Goal: Check status

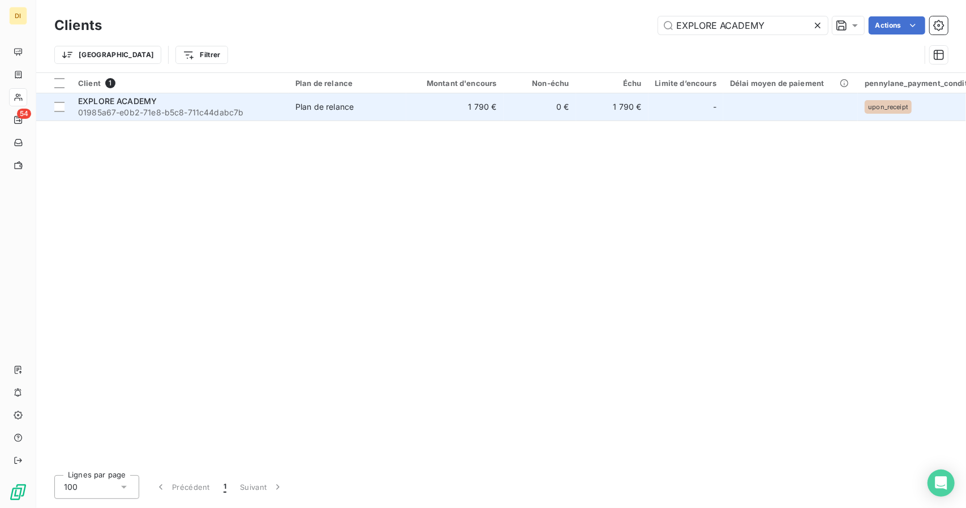
type input "EXPLORE ACADEMY"
click at [451, 105] on td "1 790 €" at bounding box center [454, 106] width 97 height 27
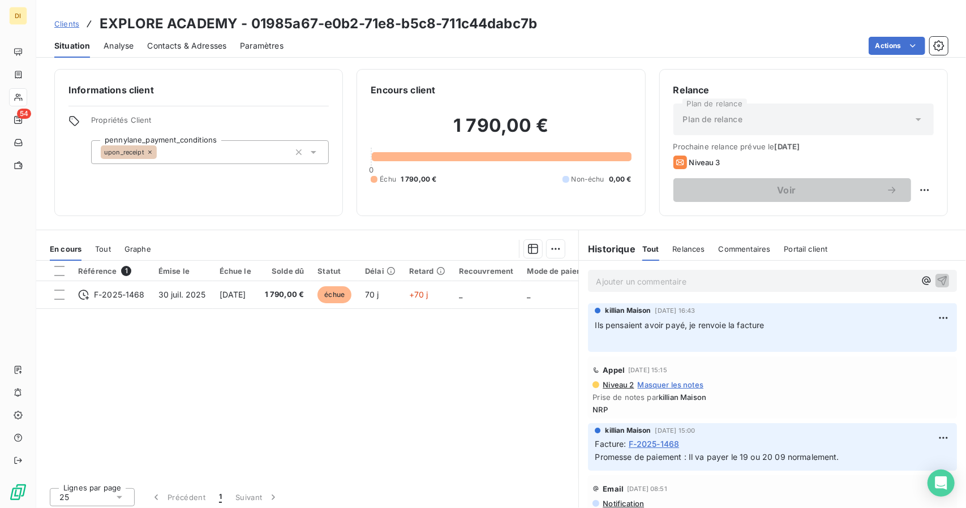
click at [195, 47] on span "Contacts & Adresses" at bounding box center [186, 45] width 79 height 11
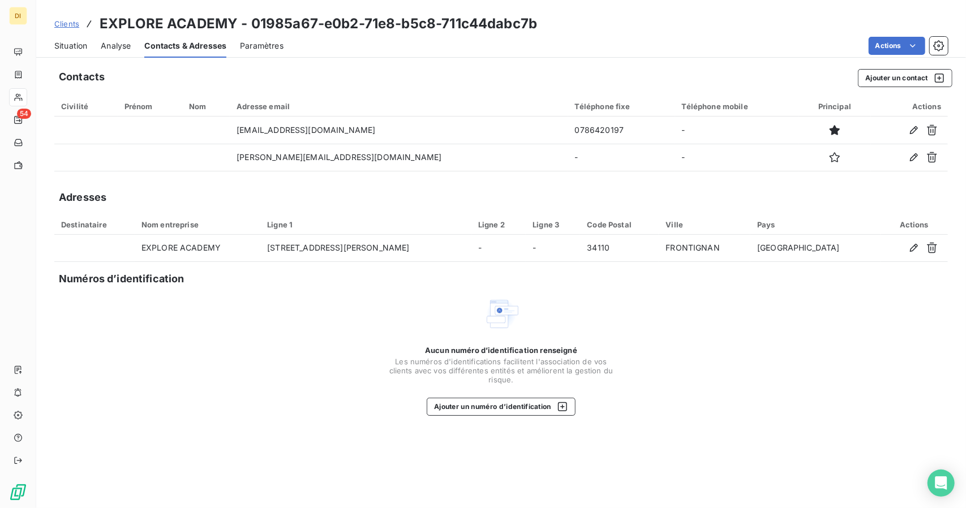
click at [75, 45] on span "Situation" at bounding box center [70, 45] width 33 height 11
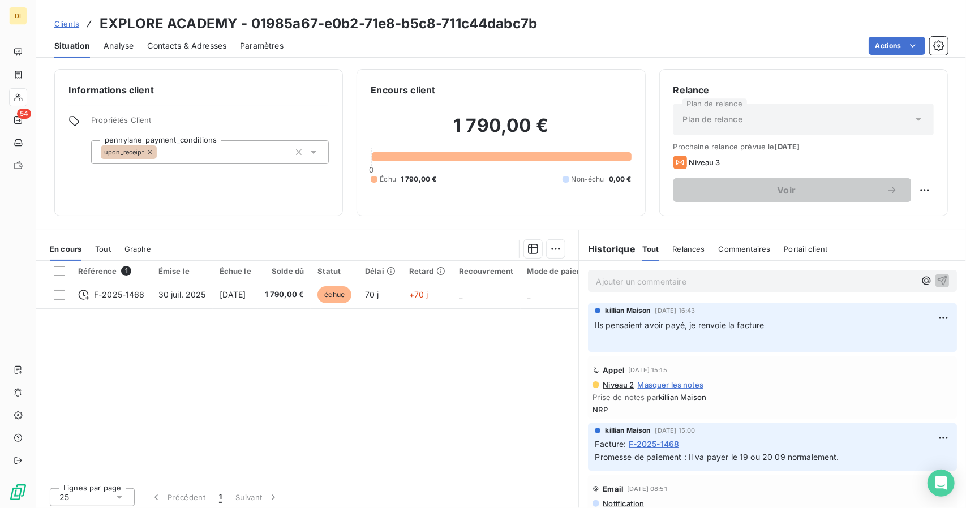
click at [165, 38] on div "Contacts & Adresses" at bounding box center [186, 46] width 79 height 24
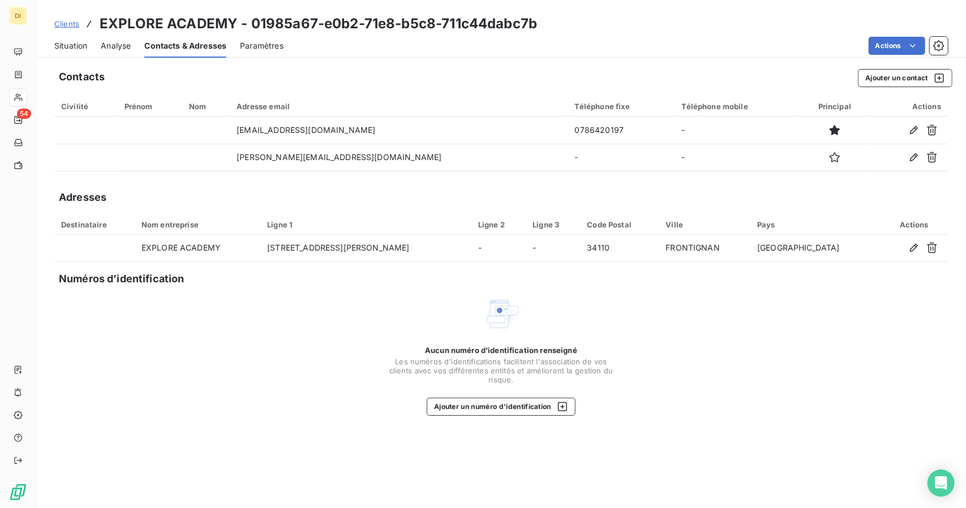
click at [93, 55] on div "Situation Analyse Contacts & Adresses Paramètres Actions" at bounding box center [501, 46] width 930 height 24
click at [84, 52] on div "Situation" at bounding box center [70, 46] width 33 height 24
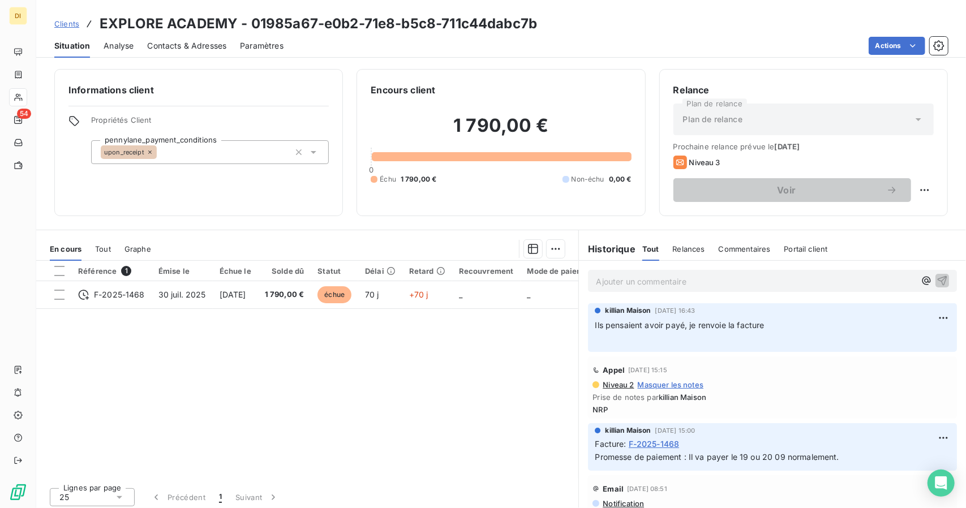
click at [216, 44] on span "Contacts & Adresses" at bounding box center [186, 45] width 79 height 11
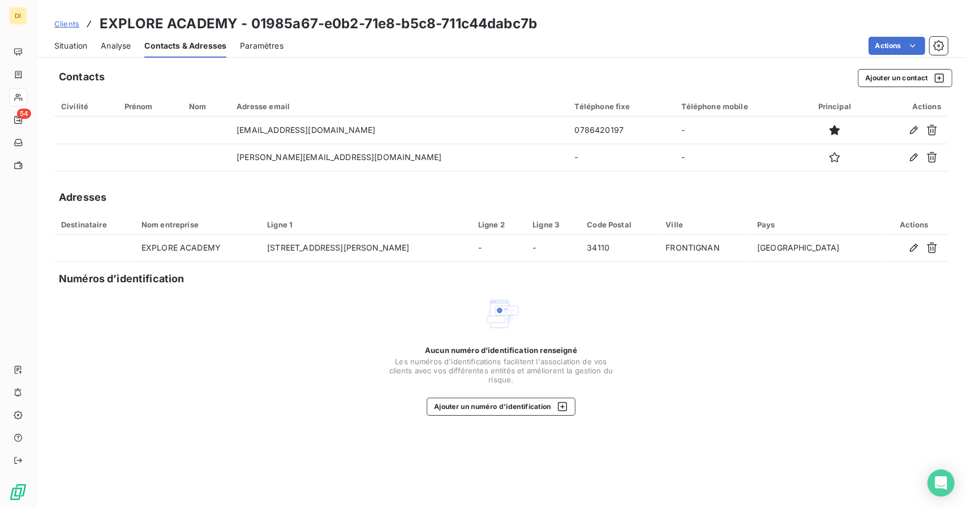
click at [65, 45] on span "Situation" at bounding box center [70, 45] width 33 height 11
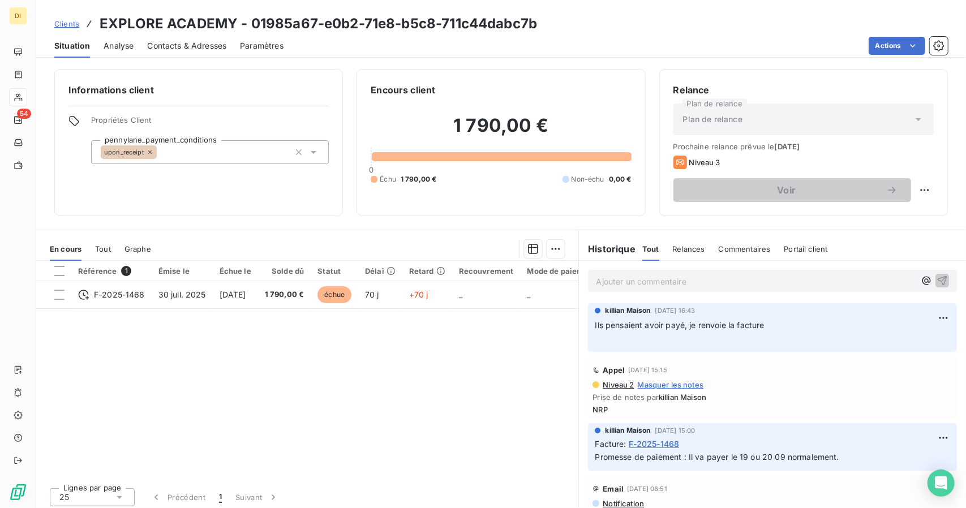
click at [163, 49] on span "Contacts & Adresses" at bounding box center [186, 45] width 79 height 11
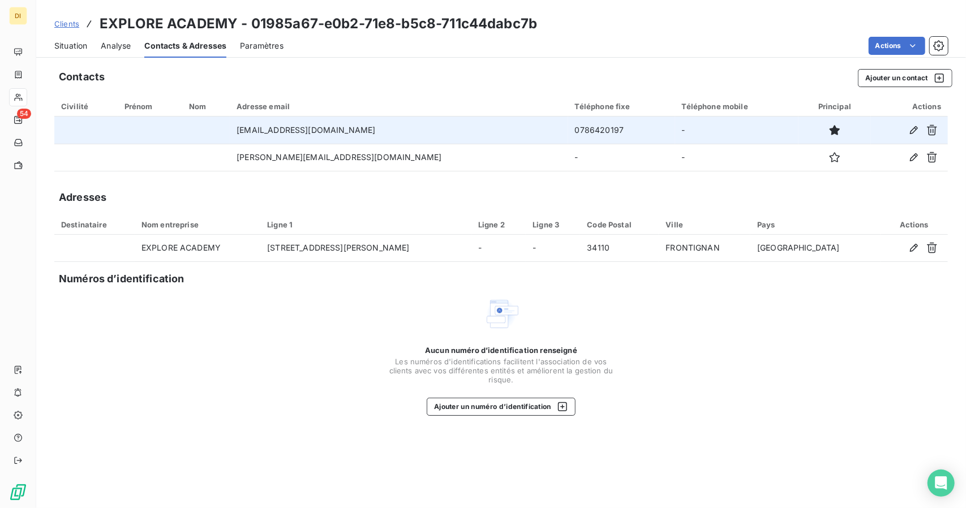
click at [568, 126] on td "0786420197" at bounding box center [621, 130] width 107 height 27
copy td "0786420197"
